Goal: Transaction & Acquisition: Purchase product/service

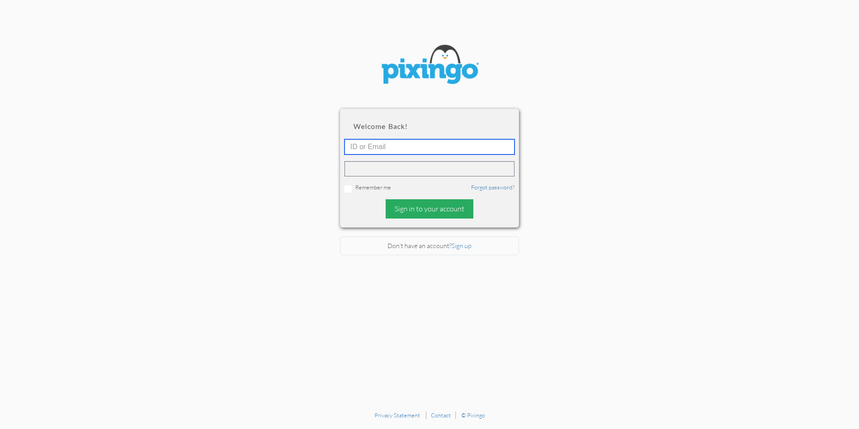
type input "[PERSON_NAME][EMAIL_ADDRESS][DOMAIN_NAME]"
click at [436, 201] on div "Sign in to your account" at bounding box center [430, 208] width 88 height 19
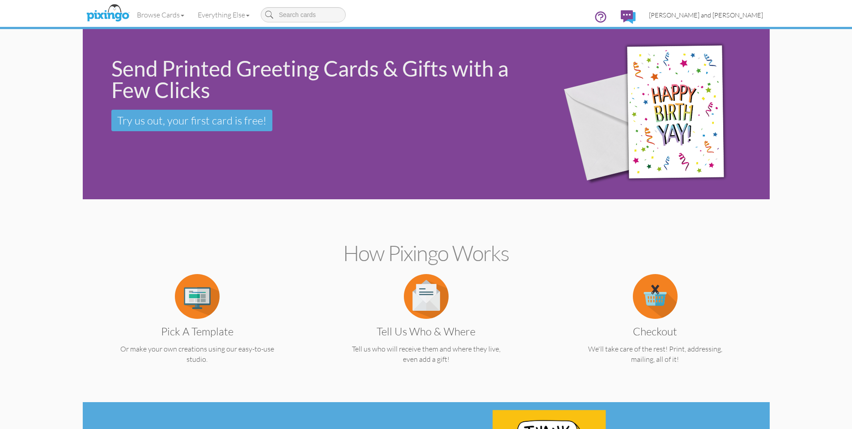
click at [753, 13] on span "[PERSON_NAME] and [PERSON_NAME]" at bounding box center [706, 15] width 114 height 8
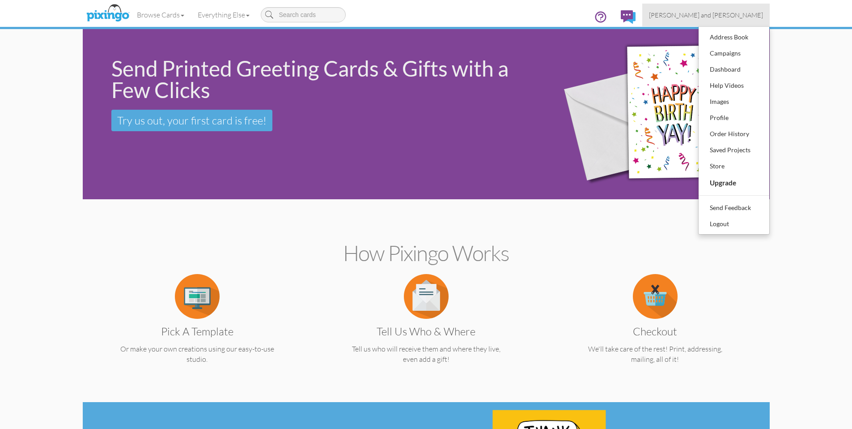
click at [754, 17] on span "[PERSON_NAME] and [PERSON_NAME]" at bounding box center [706, 15] width 114 height 8
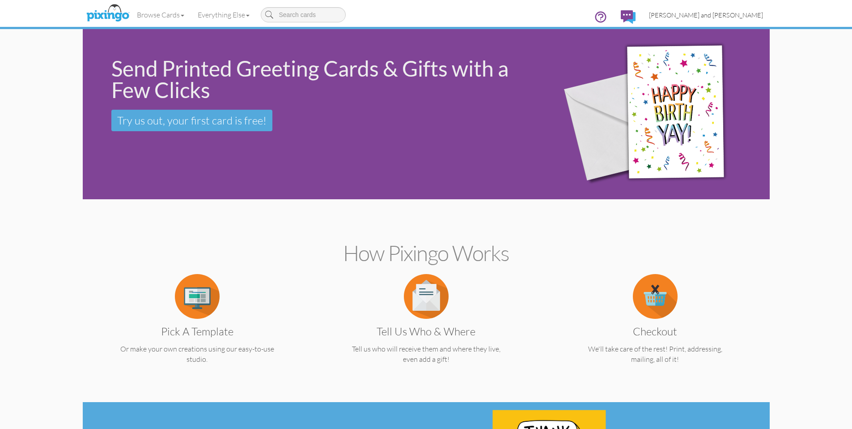
click at [755, 18] on span "[PERSON_NAME] and [PERSON_NAME]" at bounding box center [706, 15] width 114 height 8
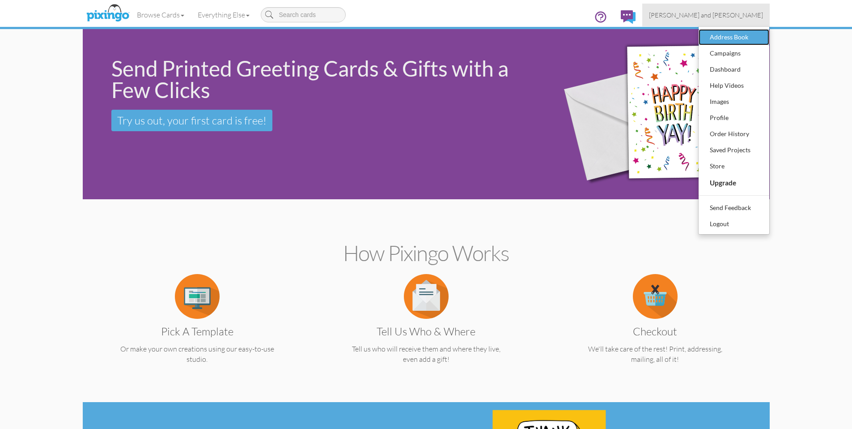
click at [740, 39] on div "Address Book" at bounding box center [734, 36] width 53 height 13
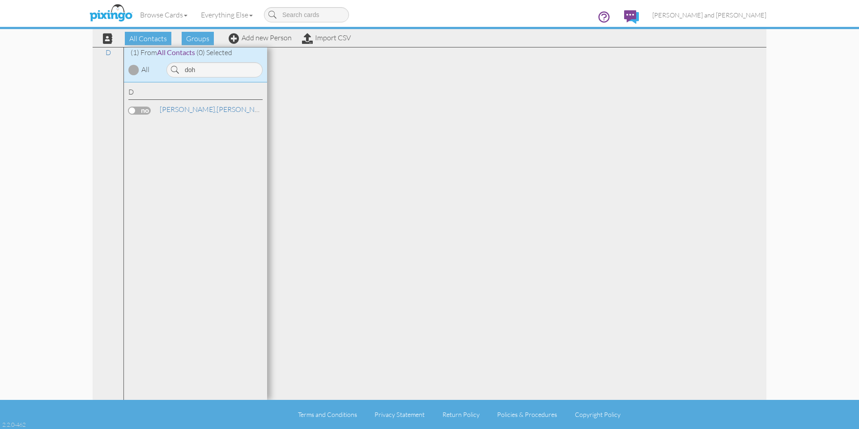
type input "doh"
click at [203, 115] on div "[PERSON_NAME]" at bounding box center [195, 110] width 134 height 13
click at [204, 106] on link "[PERSON_NAME]" at bounding box center [216, 109] width 114 height 11
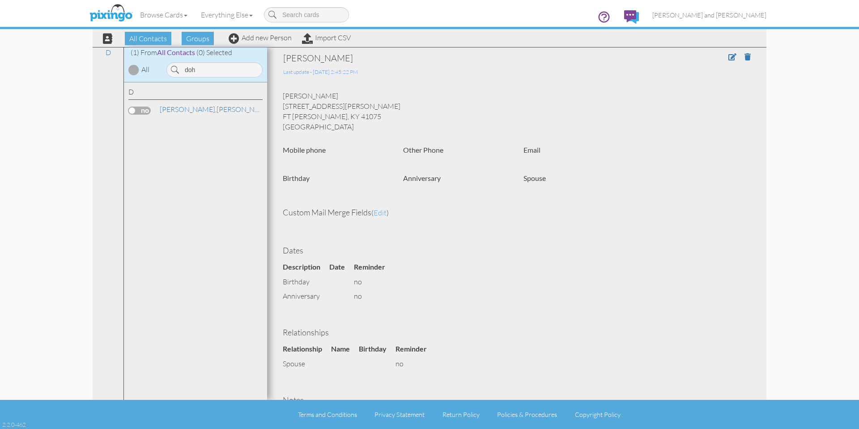
click at [135, 108] on label at bounding box center [139, 110] width 22 height 8
click at [0, 0] on input "checkbox" at bounding box center [0, 0] width 0 height 0
click at [480, 38] on span "Send Card" at bounding box center [475, 38] width 41 height 13
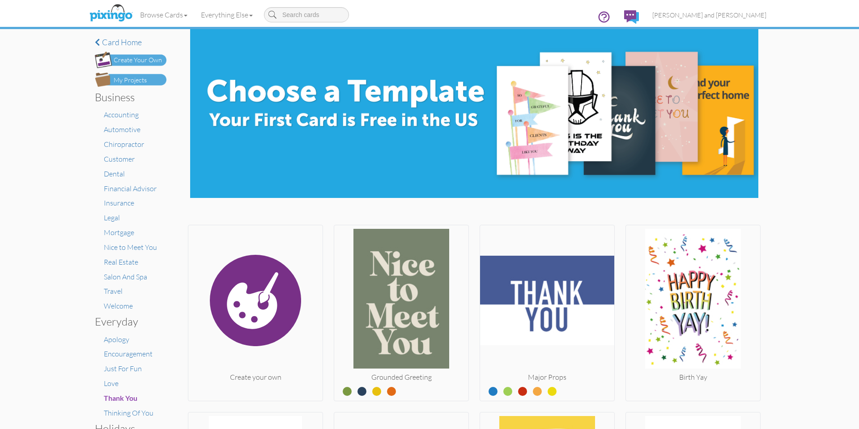
click at [135, 86] on img at bounding box center [131, 79] width 72 height 14
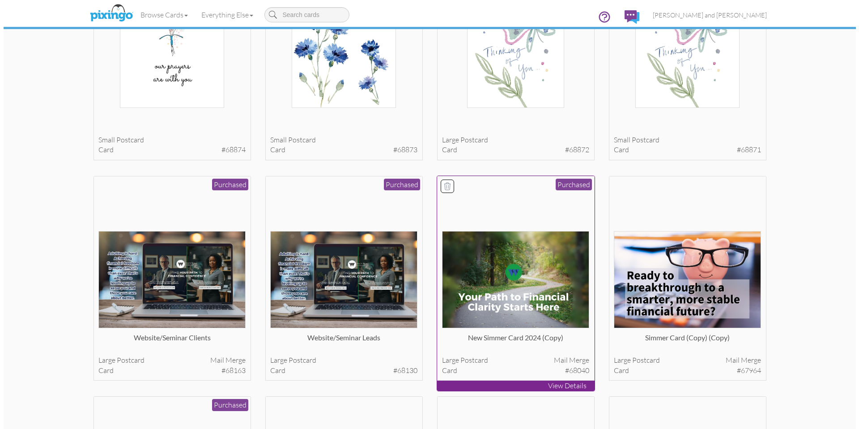
scroll to position [391, 0]
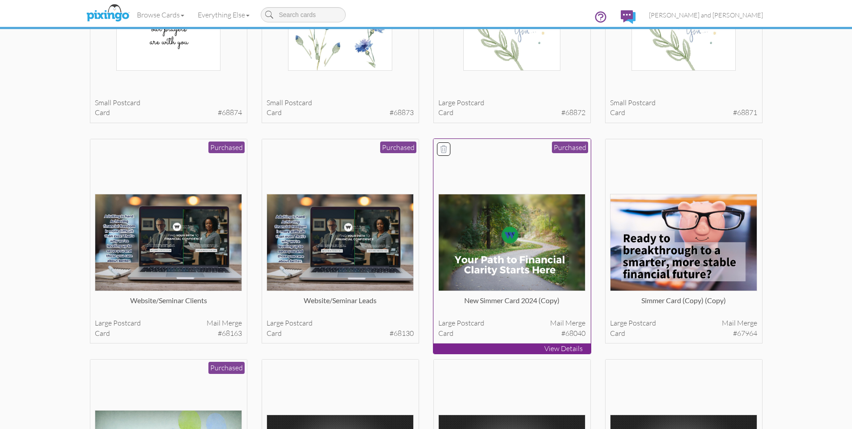
click at [514, 301] on div "new simmer card 2024 (copy)" at bounding box center [511, 304] width 147 height 18
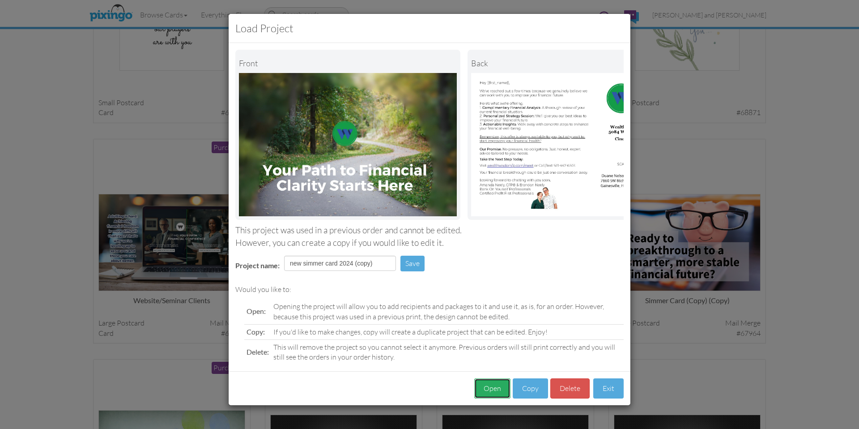
click at [490, 396] on button "Open" at bounding box center [492, 388] width 36 height 20
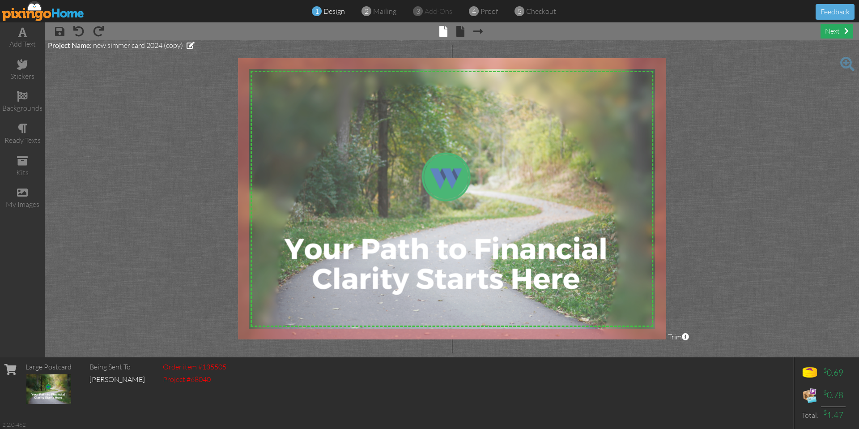
click at [834, 38] on div "next" at bounding box center [837, 31] width 33 height 15
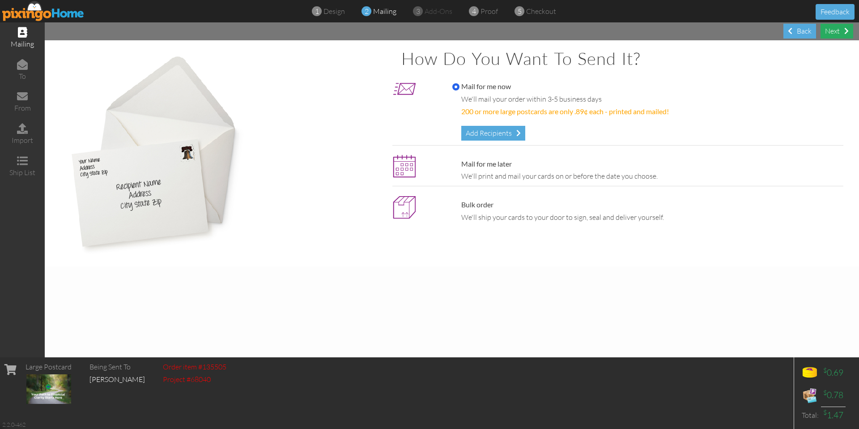
click at [834, 38] on div "Next" at bounding box center [837, 31] width 33 height 15
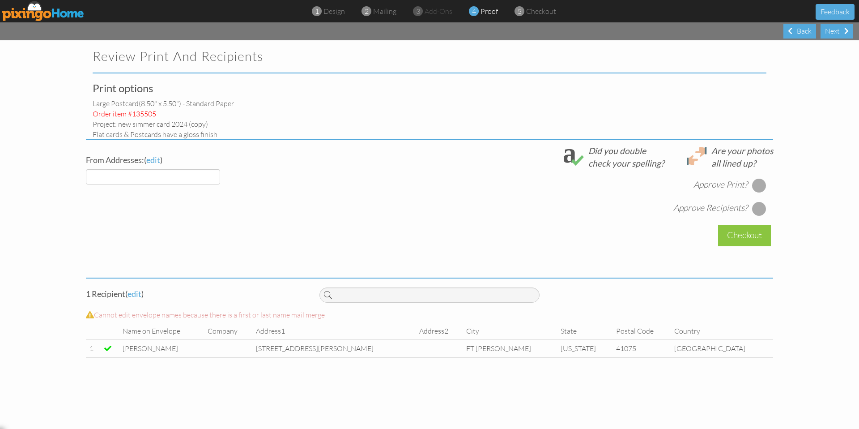
select select "object:10987"
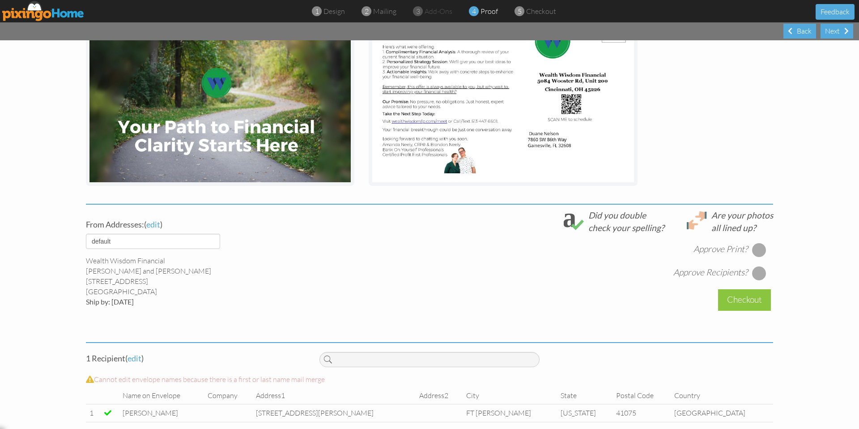
scroll to position [181, 0]
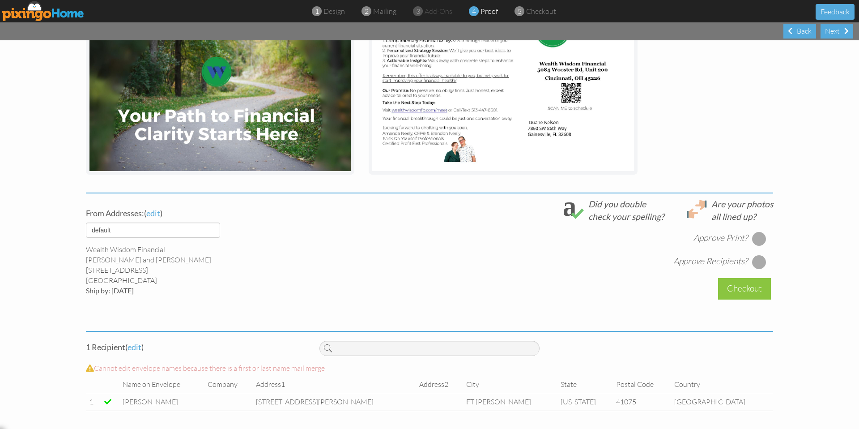
click at [752, 233] on div at bounding box center [759, 238] width 14 height 14
click at [760, 262] on div at bounding box center [759, 262] width 14 height 14
click at [743, 293] on div "Checkout" at bounding box center [744, 288] width 53 height 21
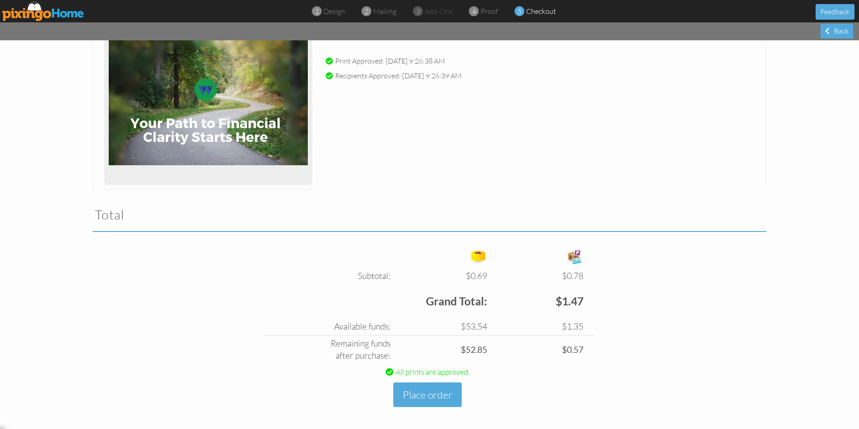
scroll to position [140, 0]
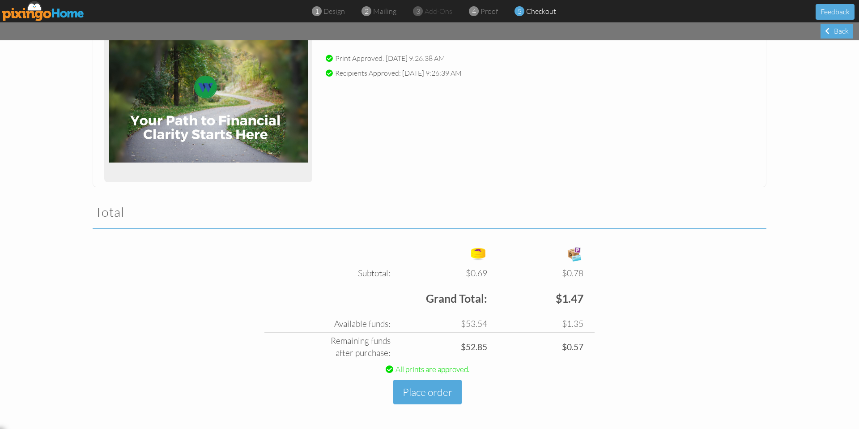
click at [570, 377] on td "Place order" at bounding box center [427, 391] width 326 height 29
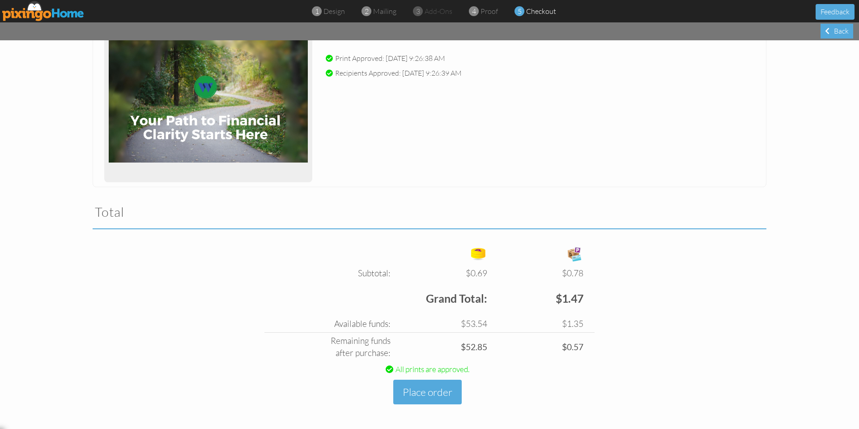
click at [659, 339] on div "Subtotal: $0.69 $0.78 Free card: $0.00 $0.00 $0.69 $0.78 Grand Total: $1.47 Ava…" at bounding box center [429, 335] width 687 height 186
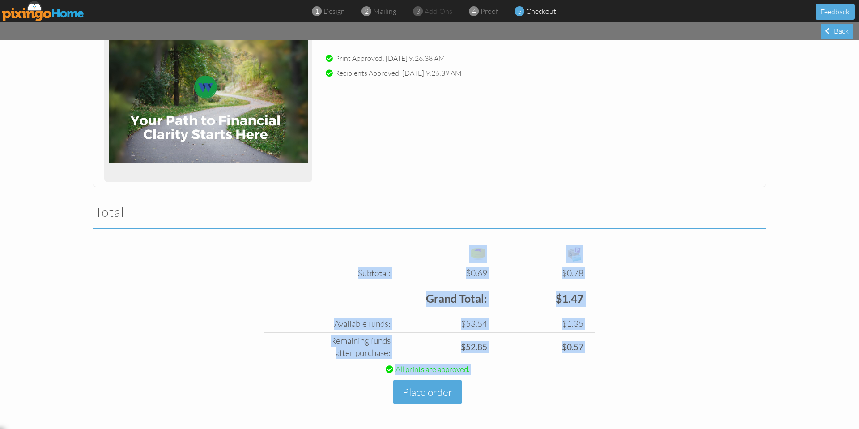
click at [659, 339] on div "Subtotal: $0.69 $0.78 Free card: $0.00 $0.00 $0.69 $0.78 Grand Total: $1.47 Ava…" at bounding box center [429, 335] width 687 height 186
click at [668, 306] on div "Subtotal: $0.69 $0.78 Free card: $0.00 $0.00 $0.69 $0.78 Grand Total: $1.47 Ava…" at bounding box center [429, 335] width 687 height 186
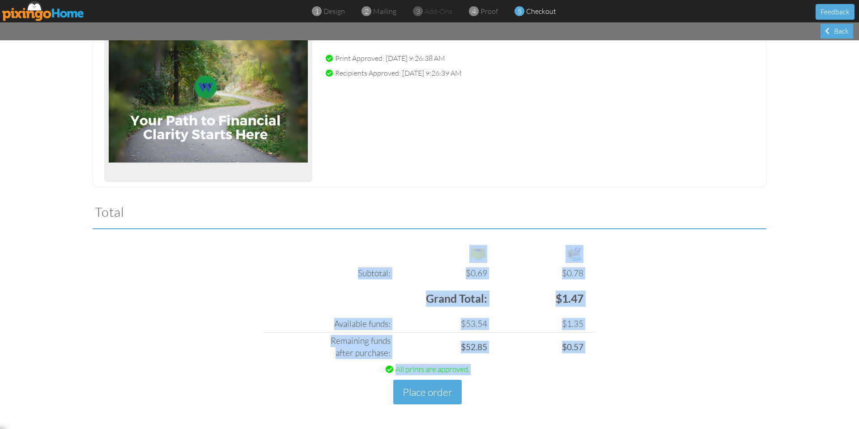
click at [668, 306] on div "Subtotal: $0.69 $0.78 Free card: $0.00 $0.00 $0.69 $0.78 Grand Total: $1.47 Ava…" at bounding box center [429, 335] width 687 height 186
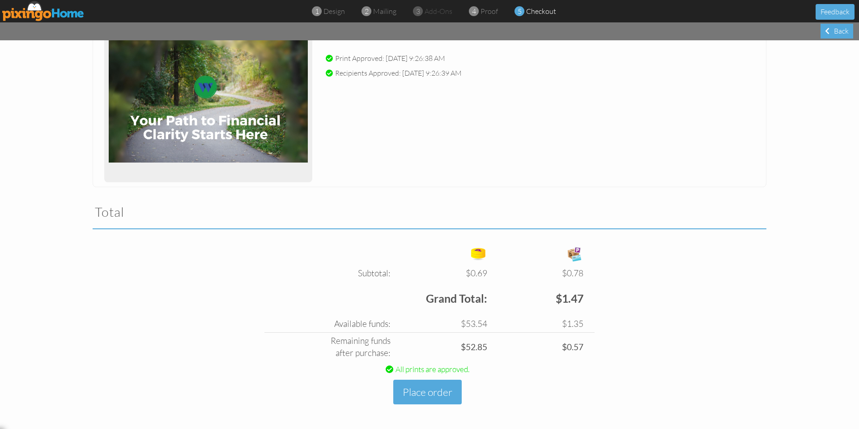
click at [667, 306] on div "Subtotal: $0.69 $0.78 Free card: $0.00 $0.00 $0.69 $0.78 Grand Total: $1.47 Ava…" at bounding box center [429, 335] width 687 height 186
click at [458, 388] on button "Place order" at bounding box center [427, 391] width 68 height 25
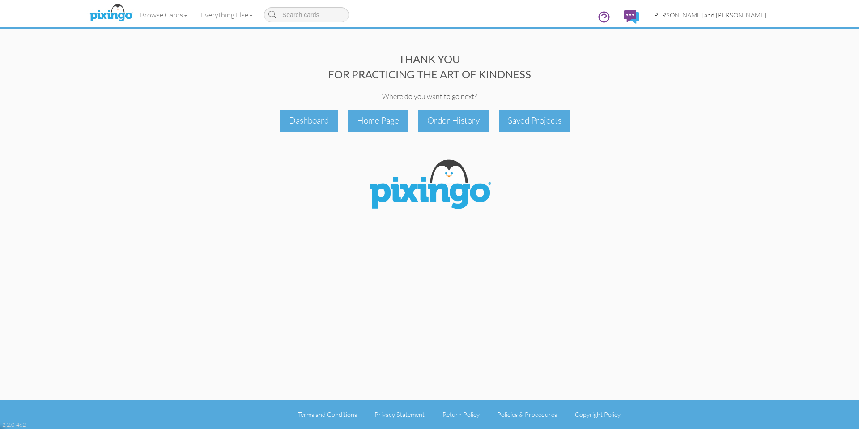
click at [722, 12] on span "[PERSON_NAME] and [PERSON_NAME]" at bounding box center [709, 15] width 114 height 8
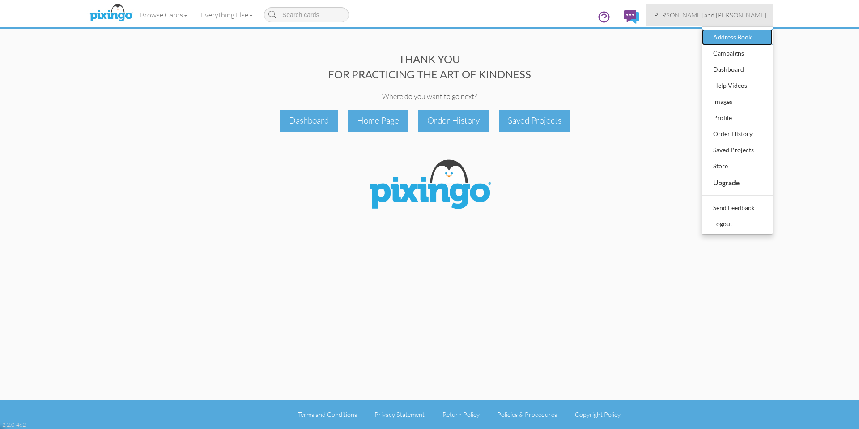
click at [731, 37] on div "Address Book" at bounding box center [737, 36] width 53 height 13
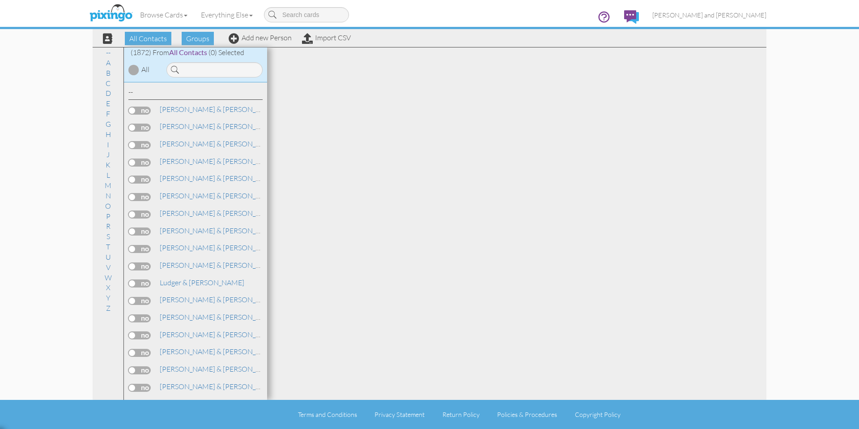
click at [205, 73] on input at bounding box center [214, 69] width 96 height 15
type input "m"
click at [265, 37] on link "Add new Person" at bounding box center [260, 37] width 63 height 9
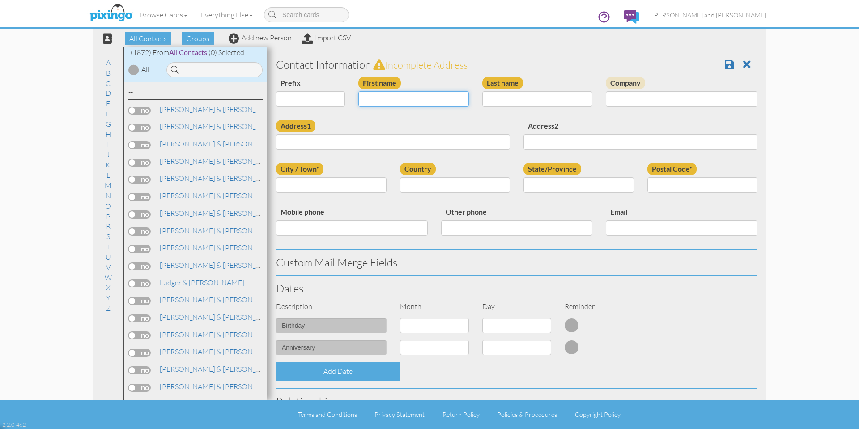
click at [383, 102] on input "First name" at bounding box center [413, 98] width 111 height 15
paste input "[PERSON_NAME]"
click at [389, 101] on input "[PERSON_NAME]" at bounding box center [413, 98] width 111 height 15
type input "[PERSON_NAME]"
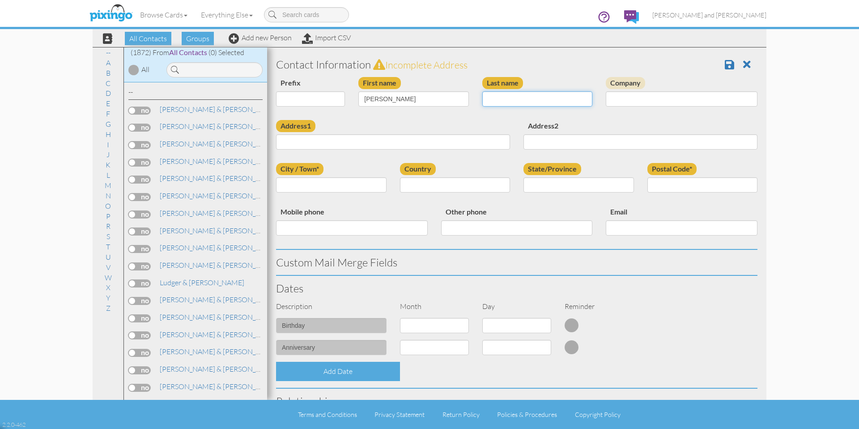
click at [540, 98] on input "Last name" at bounding box center [537, 98] width 111 height 15
paste input "[PERSON_NAME]"
type input "[PERSON_NAME]"
click at [329, 138] on input "Address1" at bounding box center [393, 141] width 234 height 15
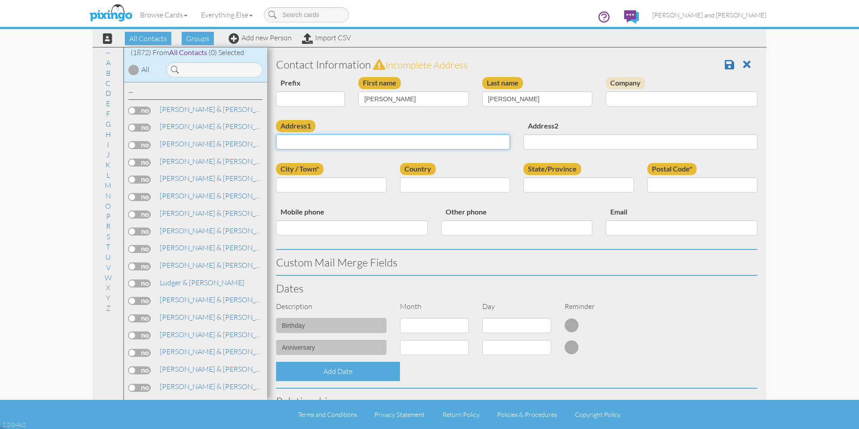
click at [336, 144] on input "Address1" at bounding box center [393, 141] width 234 height 15
click at [343, 144] on input "Address1" at bounding box center [393, 141] width 234 height 15
paste input "[STREET_ADDRESS]"
type input "[STREET_ADDRESS]"
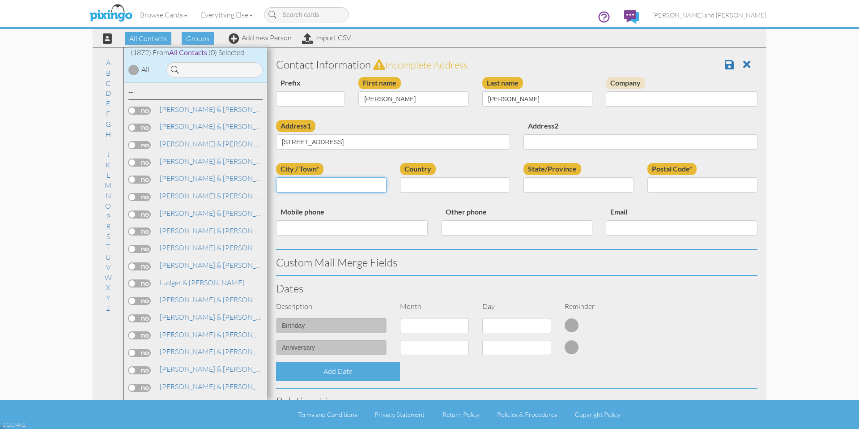
click at [342, 189] on input "City / Town*" at bounding box center [331, 184] width 111 height 15
click at [334, 188] on input "City / Town*" at bounding box center [331, 184] width 111 height 15
paste input "CityMiamisburg"
drag, startPoint x: 293, startPoint y: 186, endPoint x: 215, endPoint y: 189, distance: 77.9
click at [217, 189] on div "All Contacts (1872) My Groups All Contacts (935) Clients (339) Do Not Send (134…" at bounding box center [430, 223] width 674 height 353
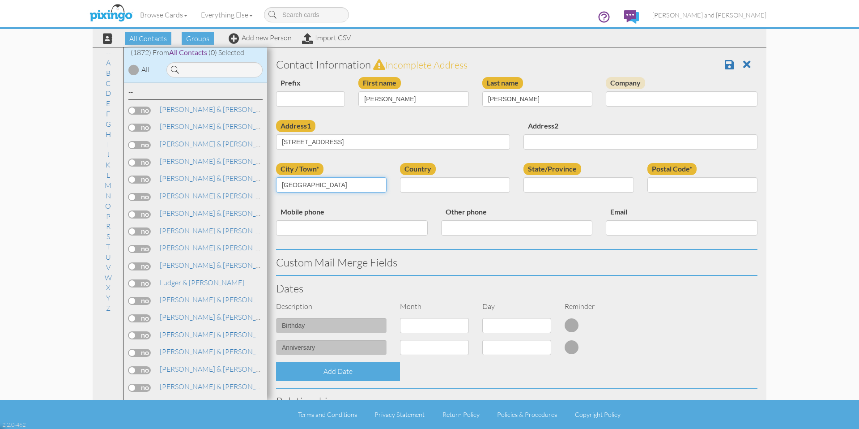
type input "[GEOGRAPHIC_DATA]"
click at [363, 201] on div "City / Town* [GEOGRAPHIC_DATA] Country [GEOGRAPHIC_DATA] -------------- [GEOGRA…" at bounding box center [516, 184] width 495 height 43
click at [444, 181] on select "[GEOGRAPHIC_DATA] -------------- [GEOGRAPHIC_DATA] [GEOGRAPHIC_DATA] [GEOGRAPHI…" at bounding box center [455, 184] width 111 height 15
select select "object:18995"
click at [400, 177] on select "[GEOGRAPHIC_DATA] -------------- [GEOGRAPHIC_DATA] [GEOGRAPHIC_DATA] [GEOGRAPHI…" at bounding box center [455, 184] width 111 height 15
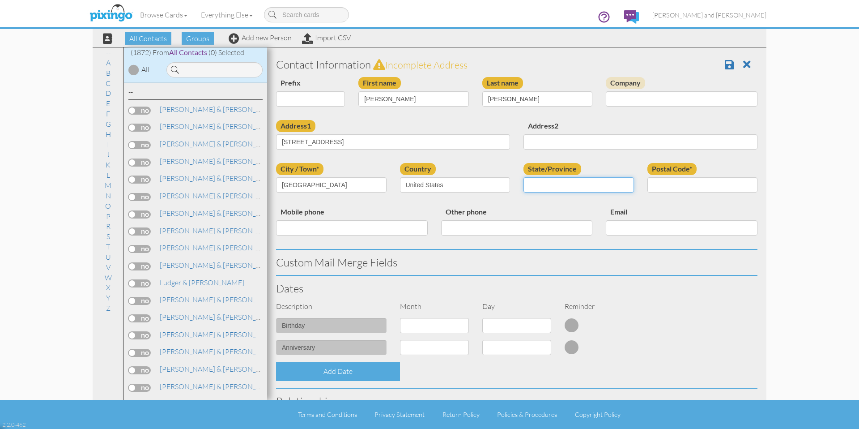
click at [552, 187] on div "State/Province" at bounding box center [579, 181] width 124 height 36
click at [576, 188] on select "AA (Military) AE (Military) [US_STATE] [US_STATE] [US_STATE] AP (Military) [US_…" at bounding box center [578, 184] width 111 height 15
select select "object:19283"
click at [523, 177] on select "AA (Military) AE (Military) [US_STATE] [US_STATE] [US_STATE] AP (Military) [US_…" at bounding box center [578, 184] width 111 height 15
click at [690, 182] on input "Postal Code*" at bounding box center [702, 184] width 111 height 15
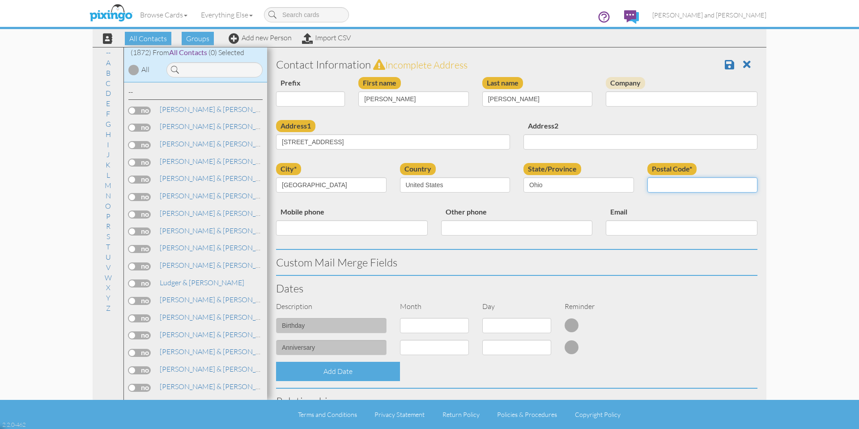
click at [690, 182] on input "Postal Code*" at bounding box center [702, 184] width 111 height 15
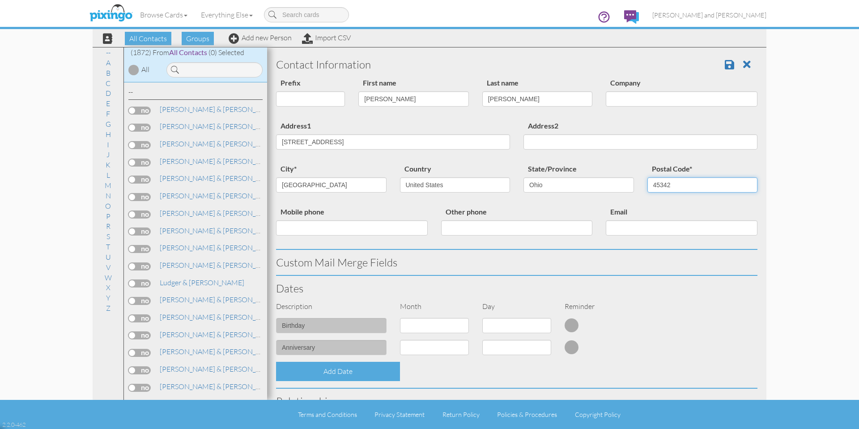
type input "45342"
click at [673, 204] on div "city* [GEOGRAPHIC_DATA] Country [GEOGRAPHIC_DATA] -------------- [GEOGRAPHIC_DA…" at bounding box center [516, 184] width 495 height 43
click at [672, 204] on div "city* [GEOGRAPHIC_DATA] Country [GEOGRAPHIC_DATA] -------------- [GEOGRAPHIC_DA…" at bounding box center [516, 184] width 495 height 43
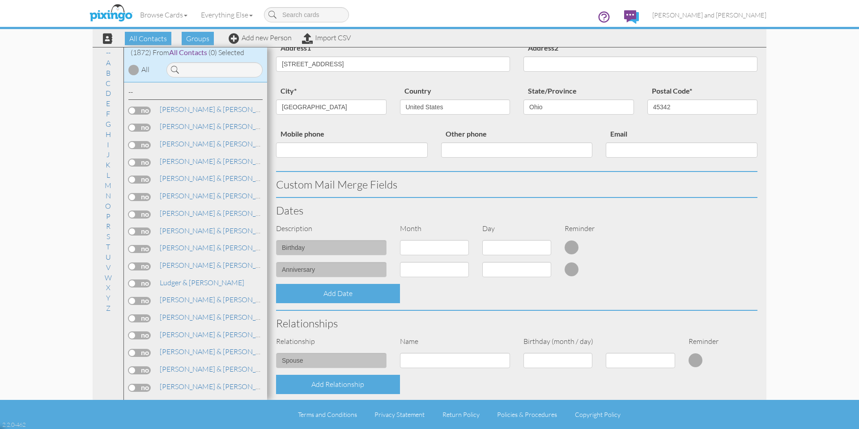
scroll to position [226, 0]
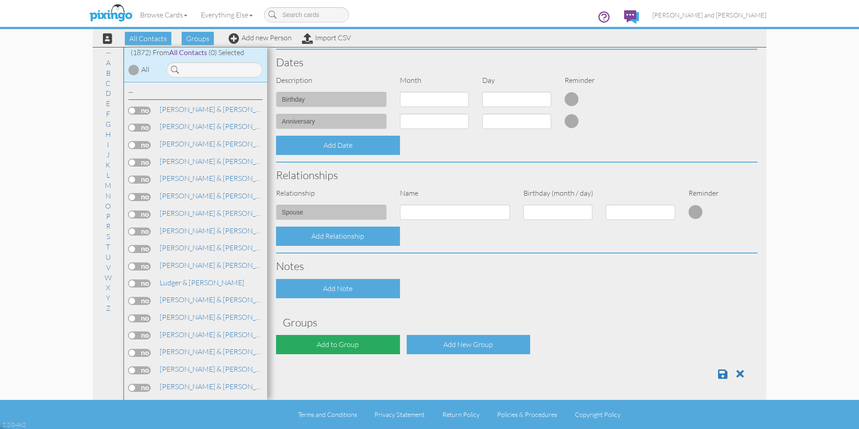
click at [362, 339] on div "Add to Group" at bounding box center [338, 344] width 124 height 19
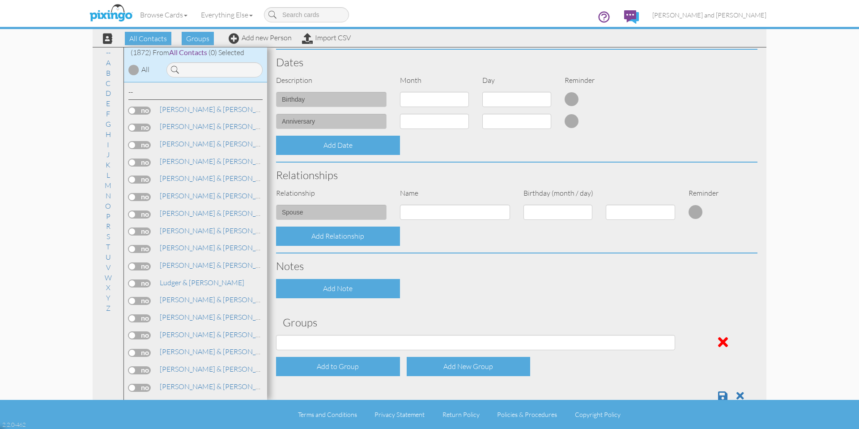
click at [327, 334] on div "Contact Information Prefix Dr. Mr. Mrs. First name [PERSON_NAME] name [PERSON_N…" at bounding box center [516, 117] width 481 height 582
click at [322, 343] on select "All Contacts Clients Do Not Send duplicate spouse (for b-day only) Holiday Only…" at bounding box center [475, 342] width 399 height 15
select select "object:19303"
click at [276, 335] on select "All Contacts Clients Do Not Send duplicate spouse (for b-day only) Holiday Only…" at bounding box center [475, 342] width 399 height 15
click at [323, 364] on div "Add to Group" at bounding box center [338, 366] width 124 height 19
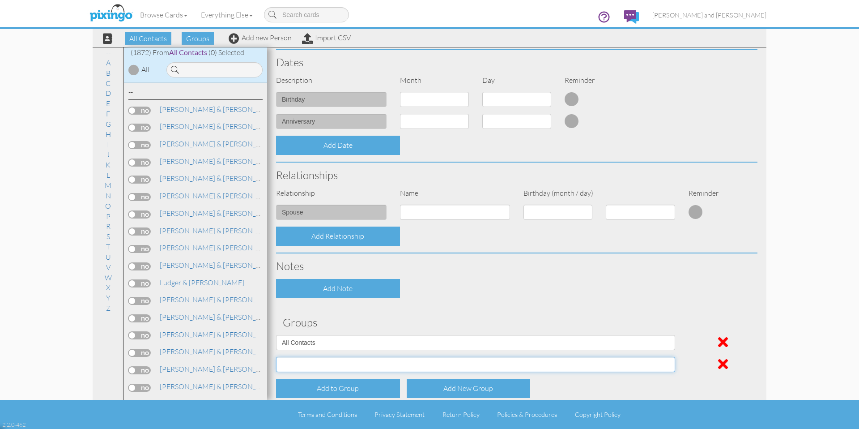
click at [321, 370] on select "All Contacts Clients Do Not Send duplicate spouse (for b-day only) Holiday Only…" at bounding box center [475, 364] width 399 height 15
select select "object:19308"
click at [276, 357] on select "All Contacts Clients Do Not Send duplicate spouse (for b-day only) Holiday Only…" at bounding box center [475, 364] width 399 height 15
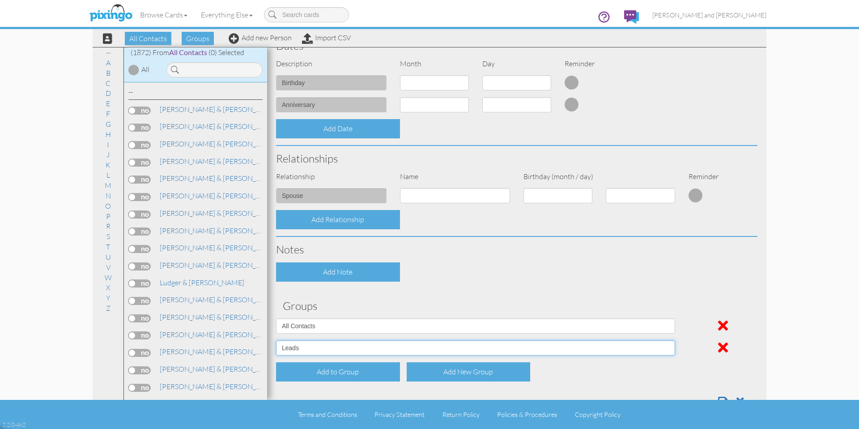
scroll to position [270, 0]
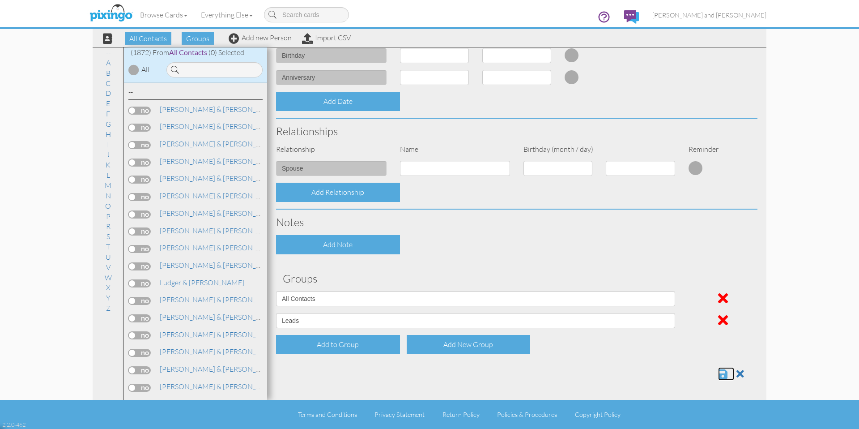
click at [718, 375] on span at bounding box center [722, 373] width 9 height 11
